Goal: Information Seeking & Learning: Learn about a topic

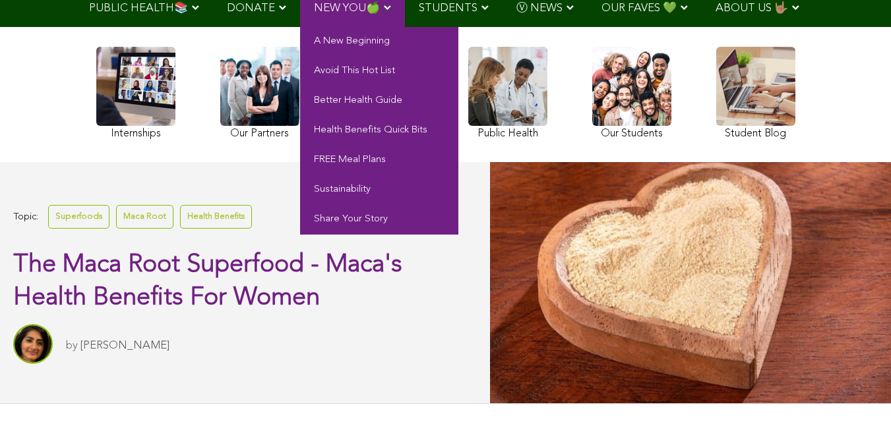
scroll to position [264, 0]
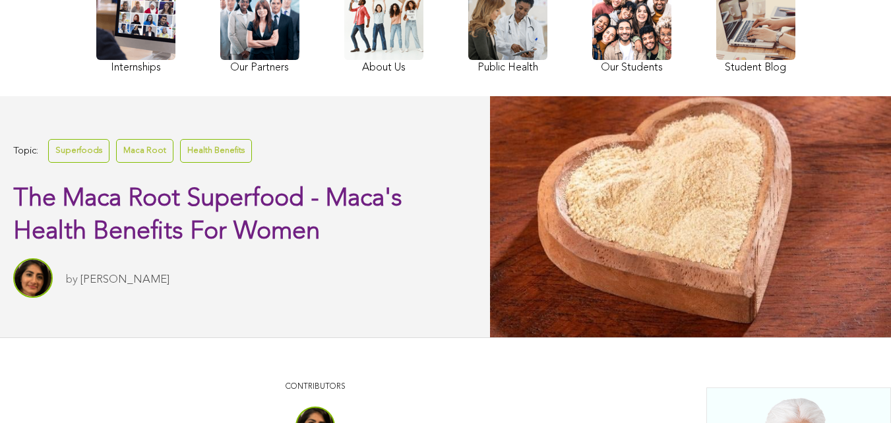
click at [309, 39] on div "Internships Our Partners About Us Public Health Our Students Student Blog" at bounding box center [446, 29] width 712 height 123
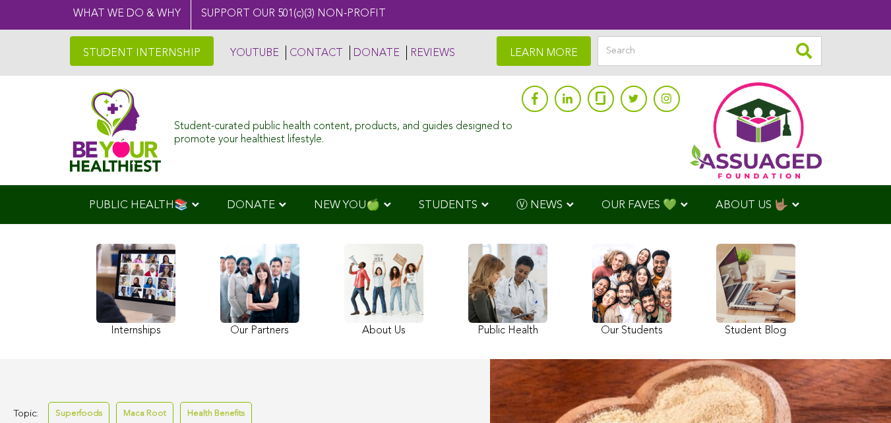
scroll to position [0, 0]
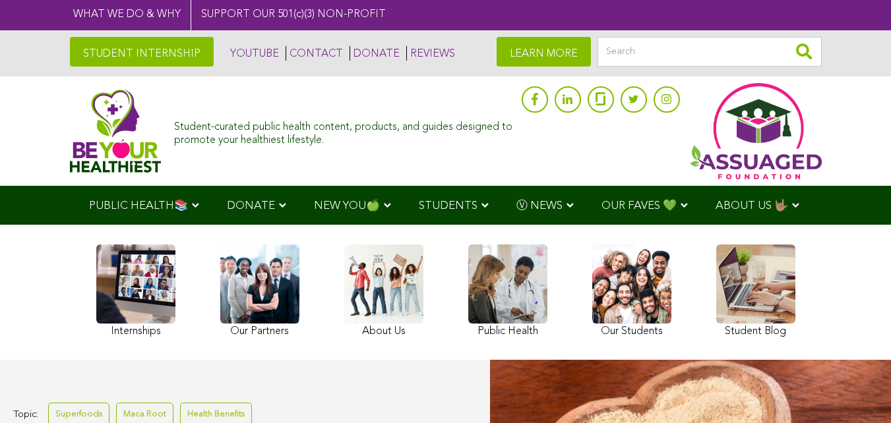
click at [202, 58] on link "STUDENT INTERNSHIP" at bounding box center [142, 52] width 144 height 30
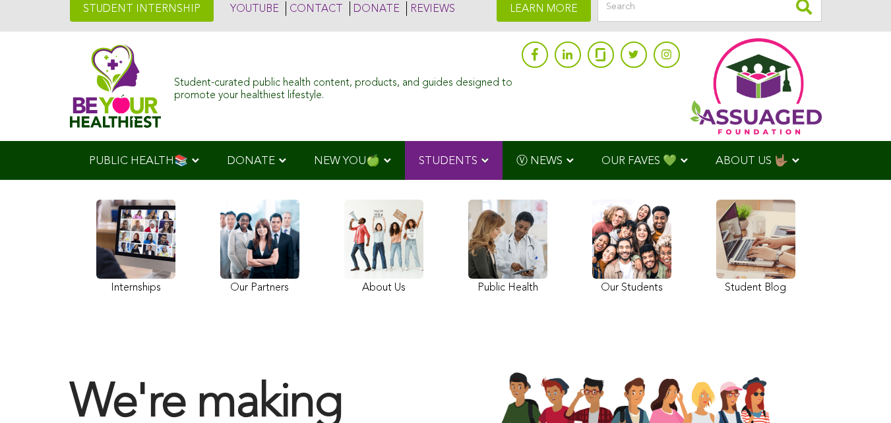
scroll to position [66, 0]
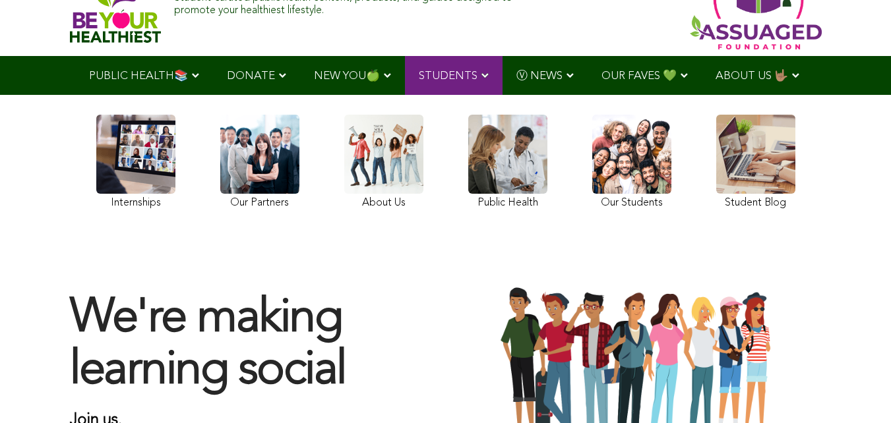
scroll to position [198, 0]
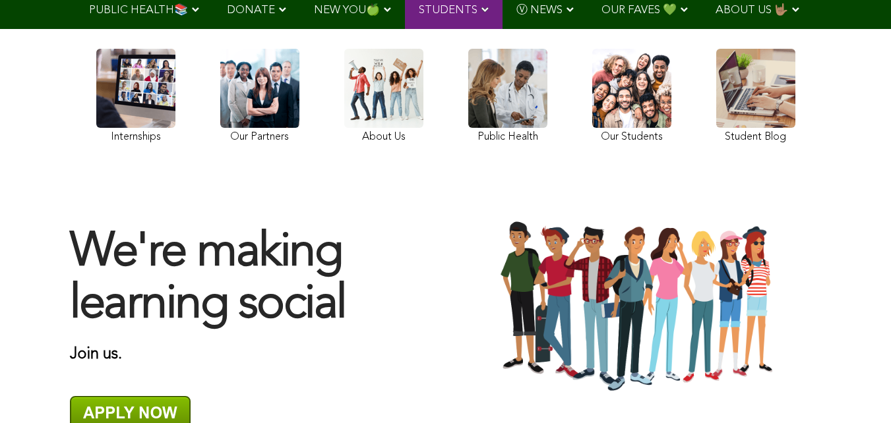
click at [413, 144] on link at bounding box center [383, 98] width 79 height 98
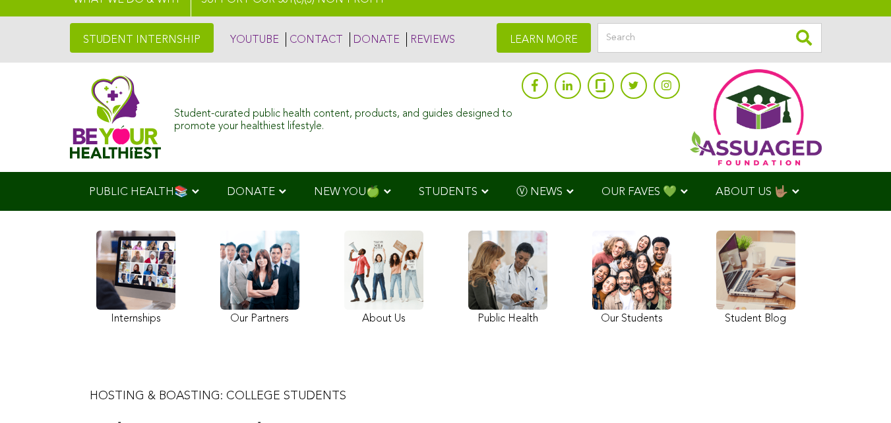
scroll to position [132, 0]
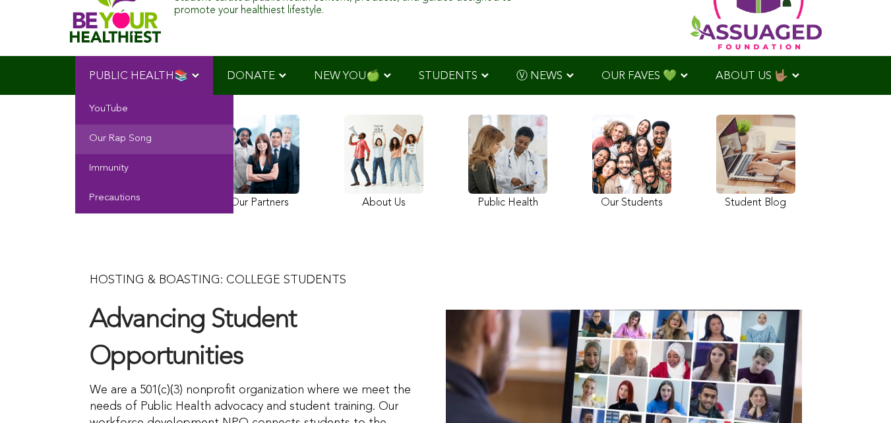
click at [204, 141] on link "Our Rap Song" at bounding box center [154, 140] width 158 height 30
